Goal: Task Accomplishment & Management: Use online tool/utility

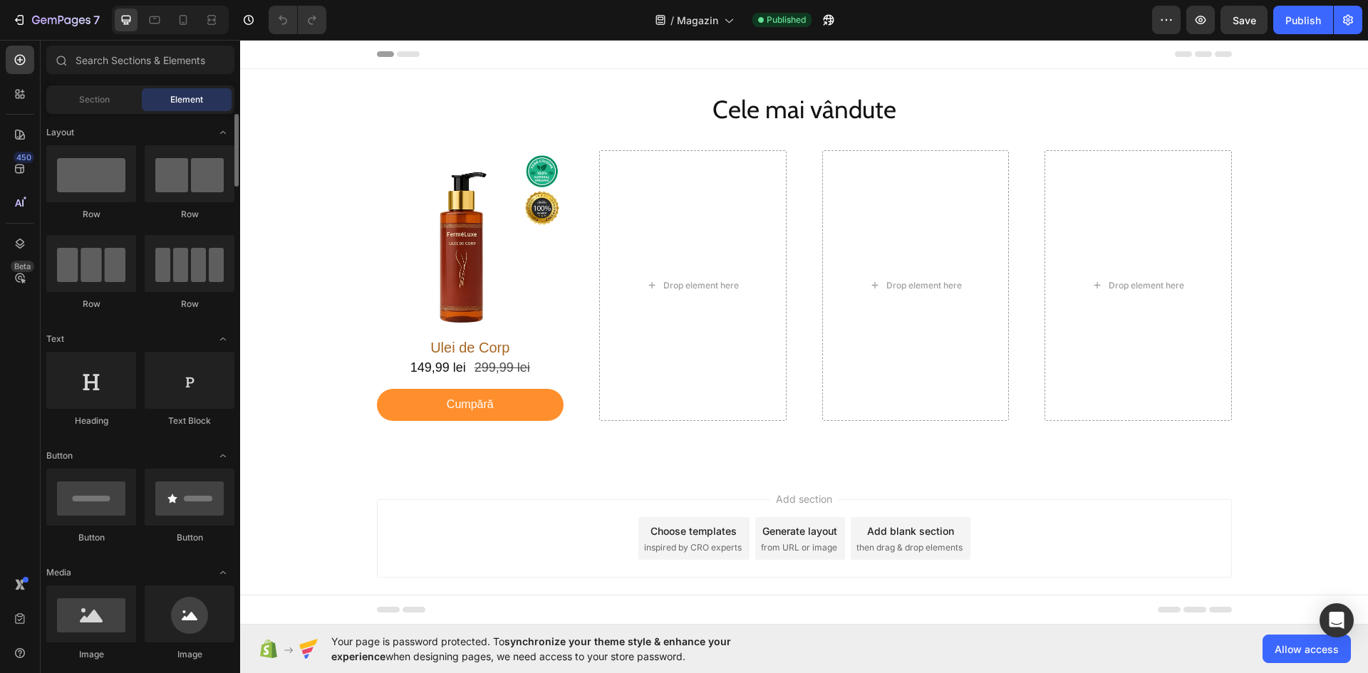
scroll to position [214, 0]
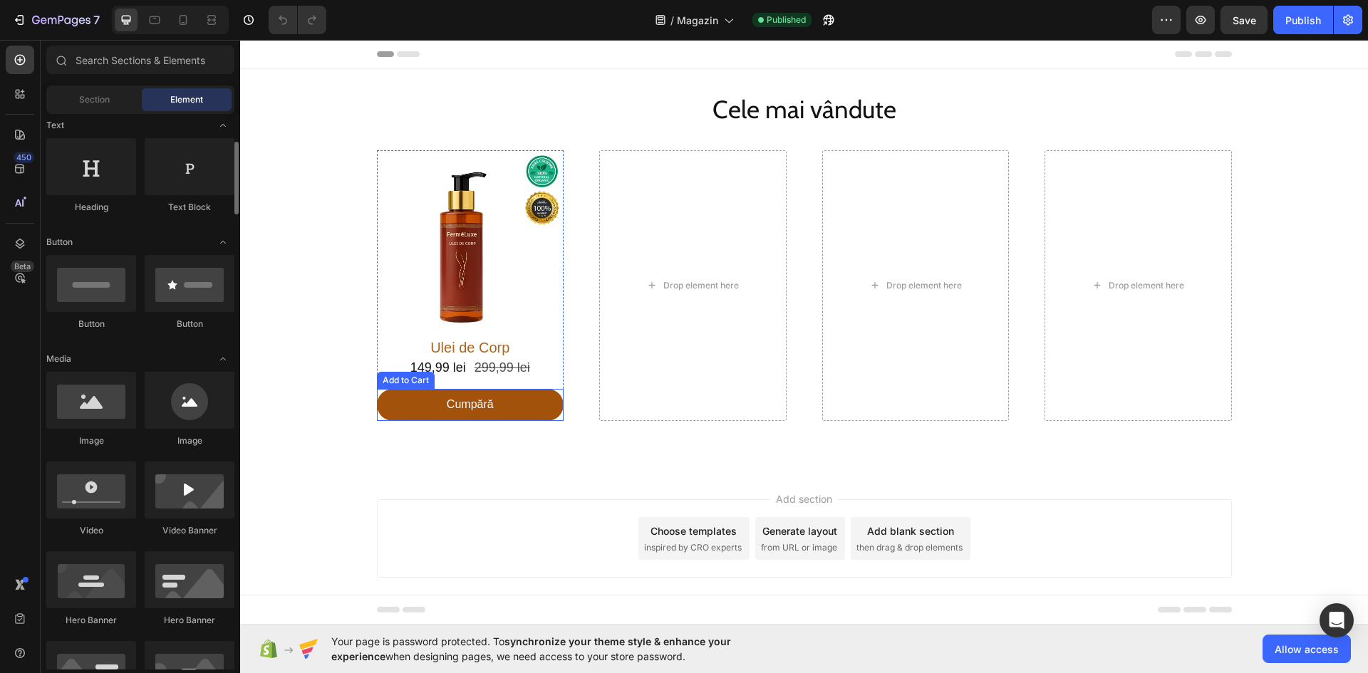
click at [377, 406] on button "Cumpără" at bounding box center [470, 405] width 187 height 32
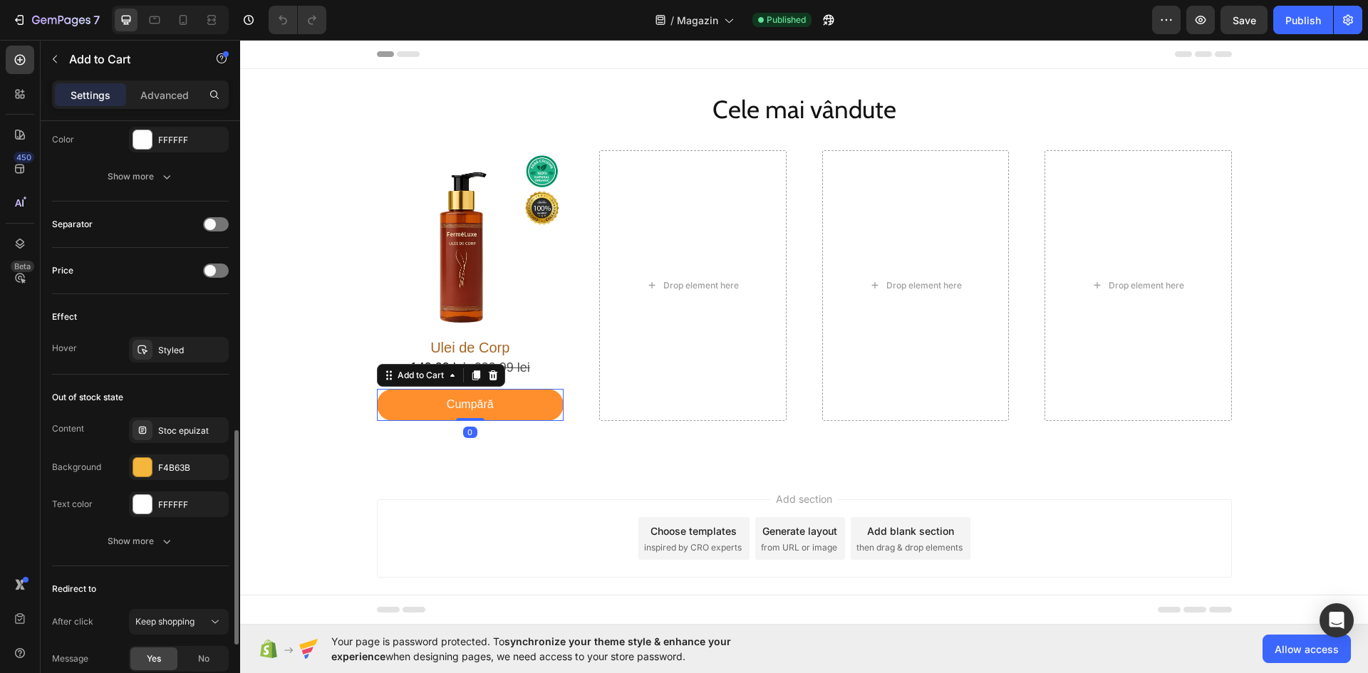
scroll to position [1045, 0]
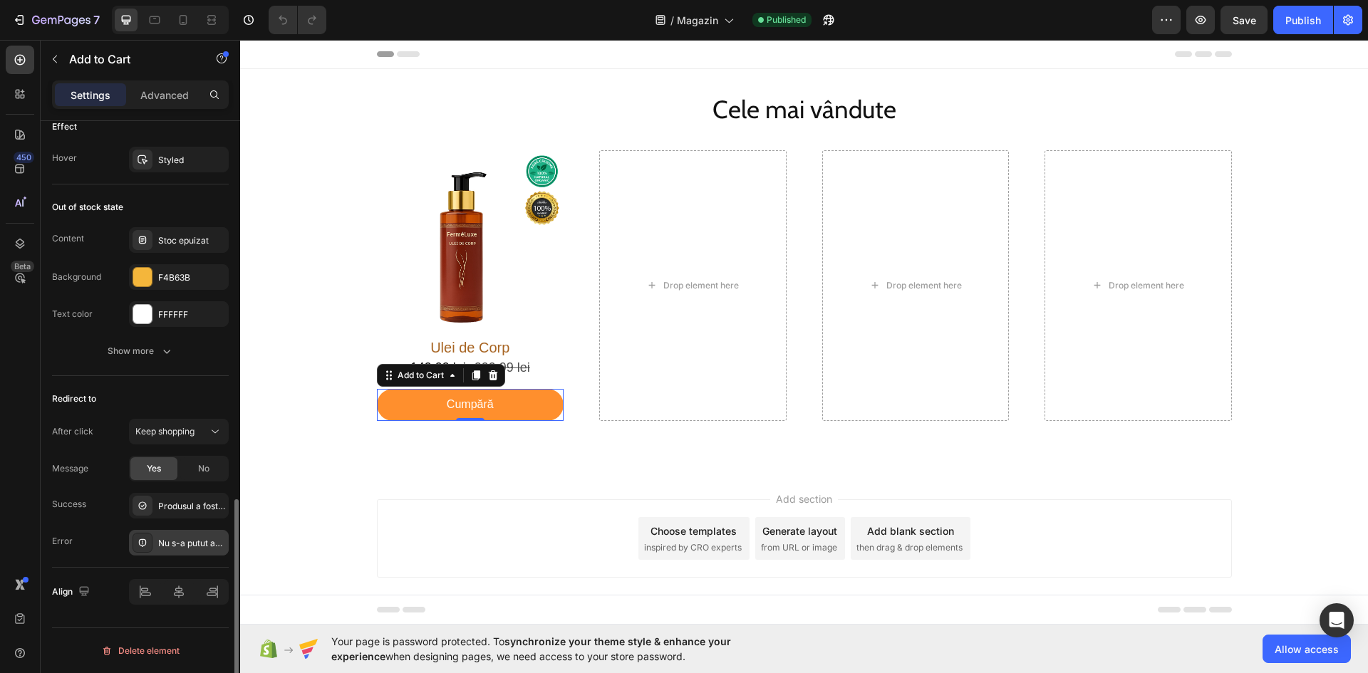
click at [185, 542] on div "Nu s-a putut adăuga produsul în coș" at bounding box center [191, 543] width 67 height 13
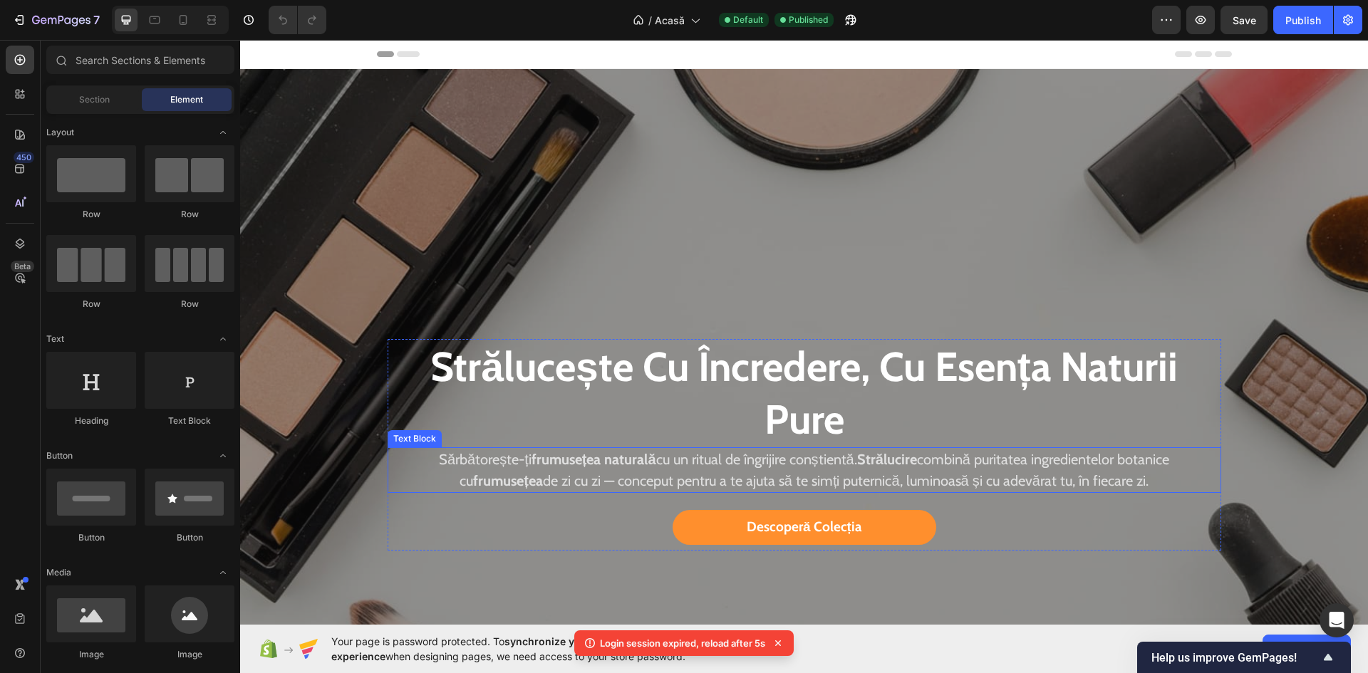
scroll to position [143, 0]
